Goal: Information Seeking & Learning: Learn about a topic

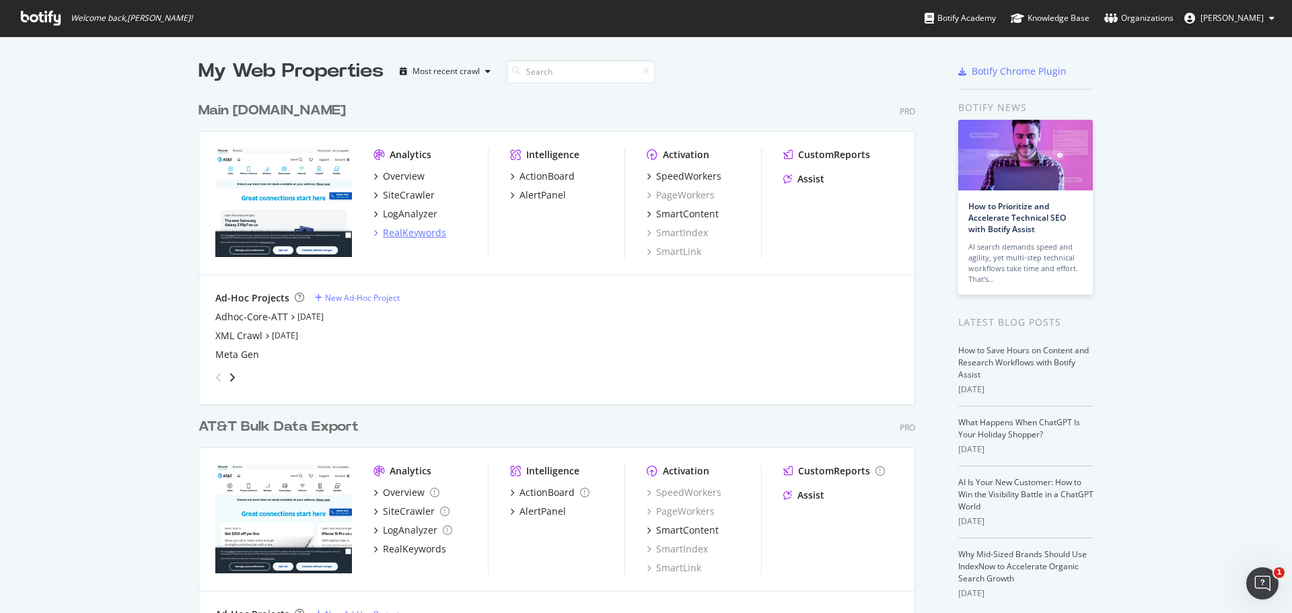
click at [409, 227] on div "RealKeywords" at bounding box center [414, 232] width 63 height 13
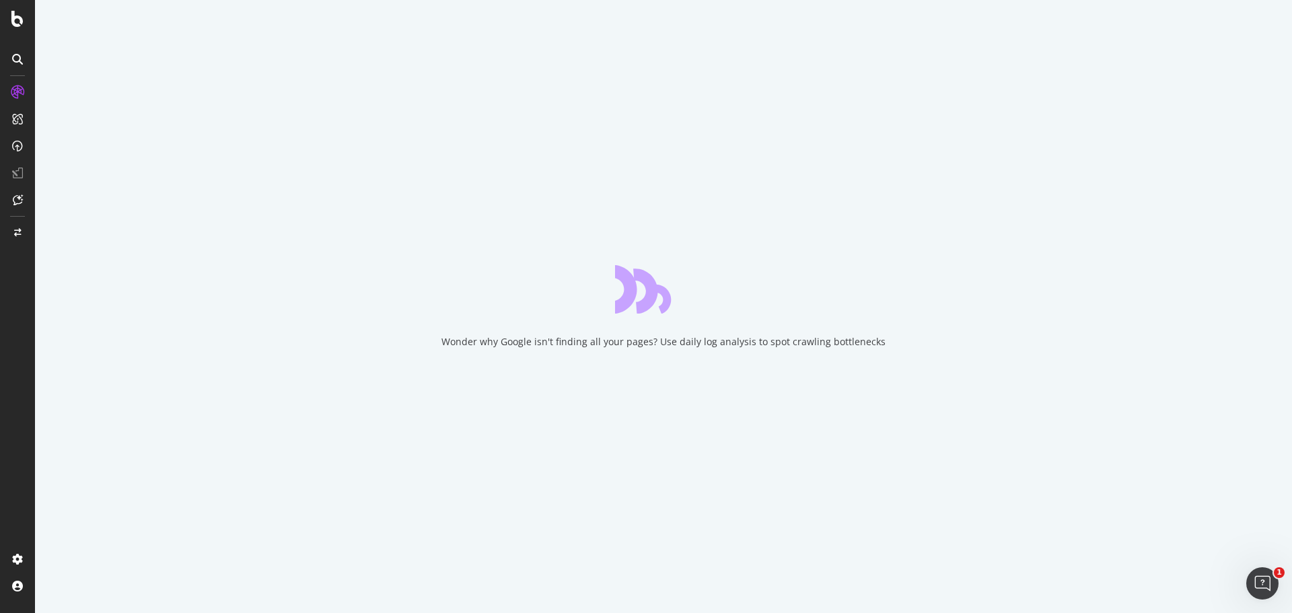
drag, startPoint x: 478, startPoint y: 207, endPoint x: 481, endPoint y: 198, distance: 8.7
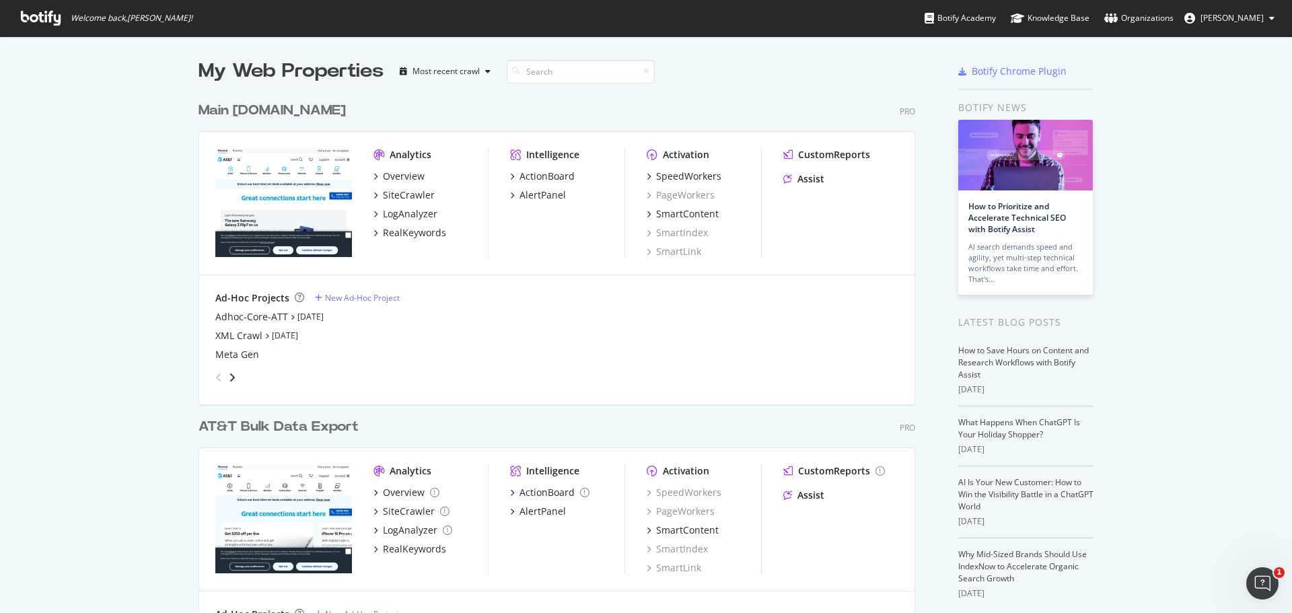
scroll to position [57, 0]
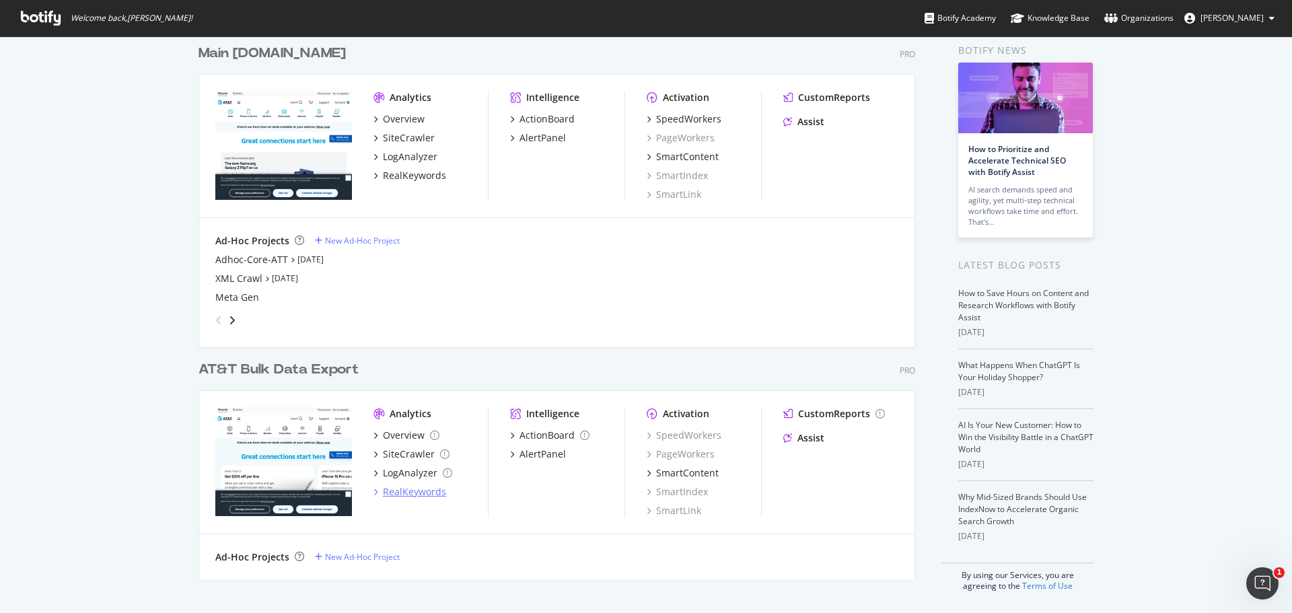
click at [408, 497] on div "RealKeywords" at bounding box center [414, 491] width 63 height 13
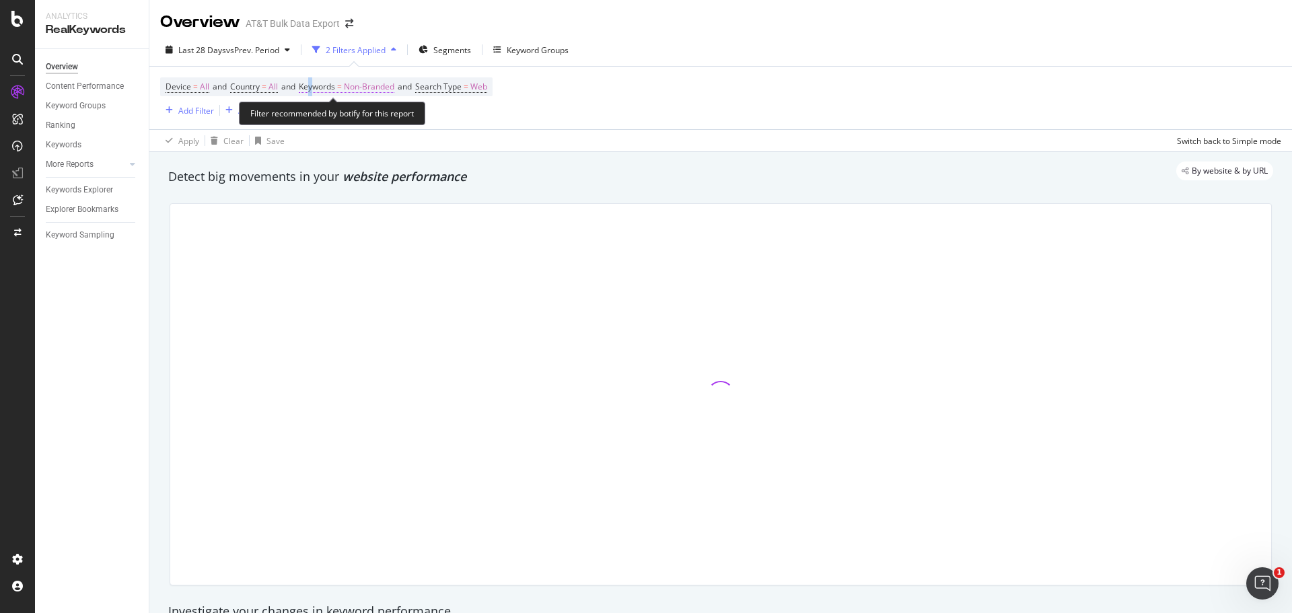
click at [318, 85] on span "Keywords" at bounding box center [317, 86] width 36 height 11
click at [345, 154] on div "Non-Branded Cancel Add filter Apply" at bounding box center [392, 130] width 170 height 67
click at [572, 131] on div "Apply Clear Save Switch back to Simple mode" at bounding box center [720, 140] width 1142 height 22
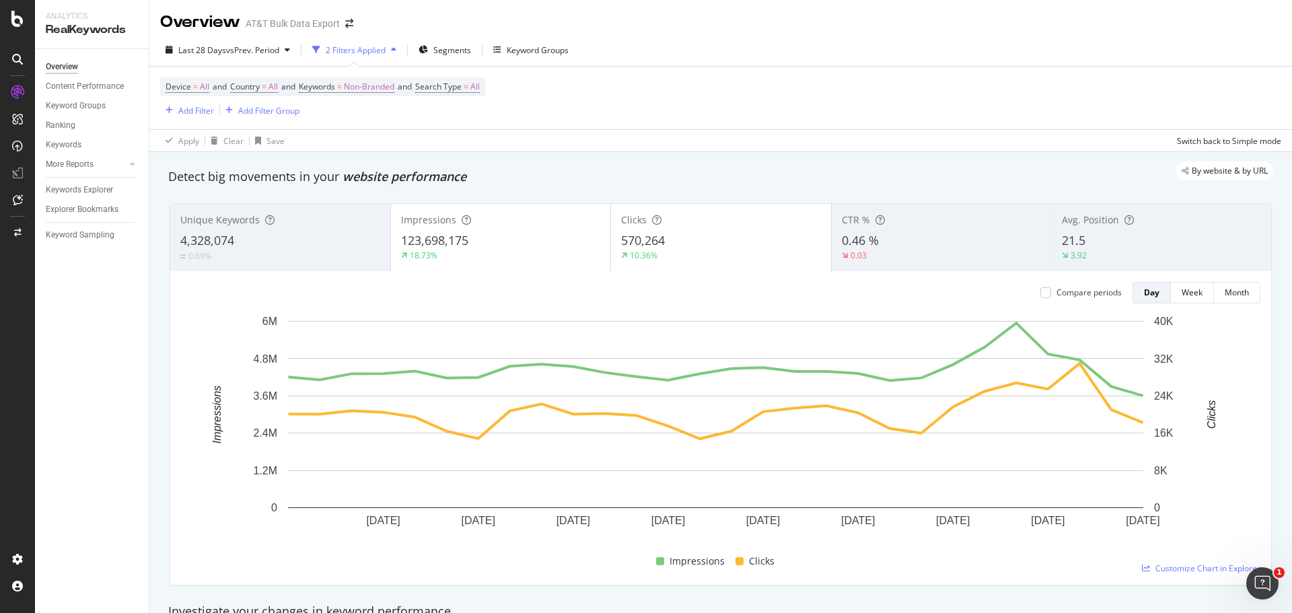
click at [1099, 36] on div "Last 28 Days vs Prev. Period 2 Filters Applied Segments Keyword Groups Device =…" at bounding box center [720, 93] width 1142 height 118
